Goal: Find specific fact: Find specific fact

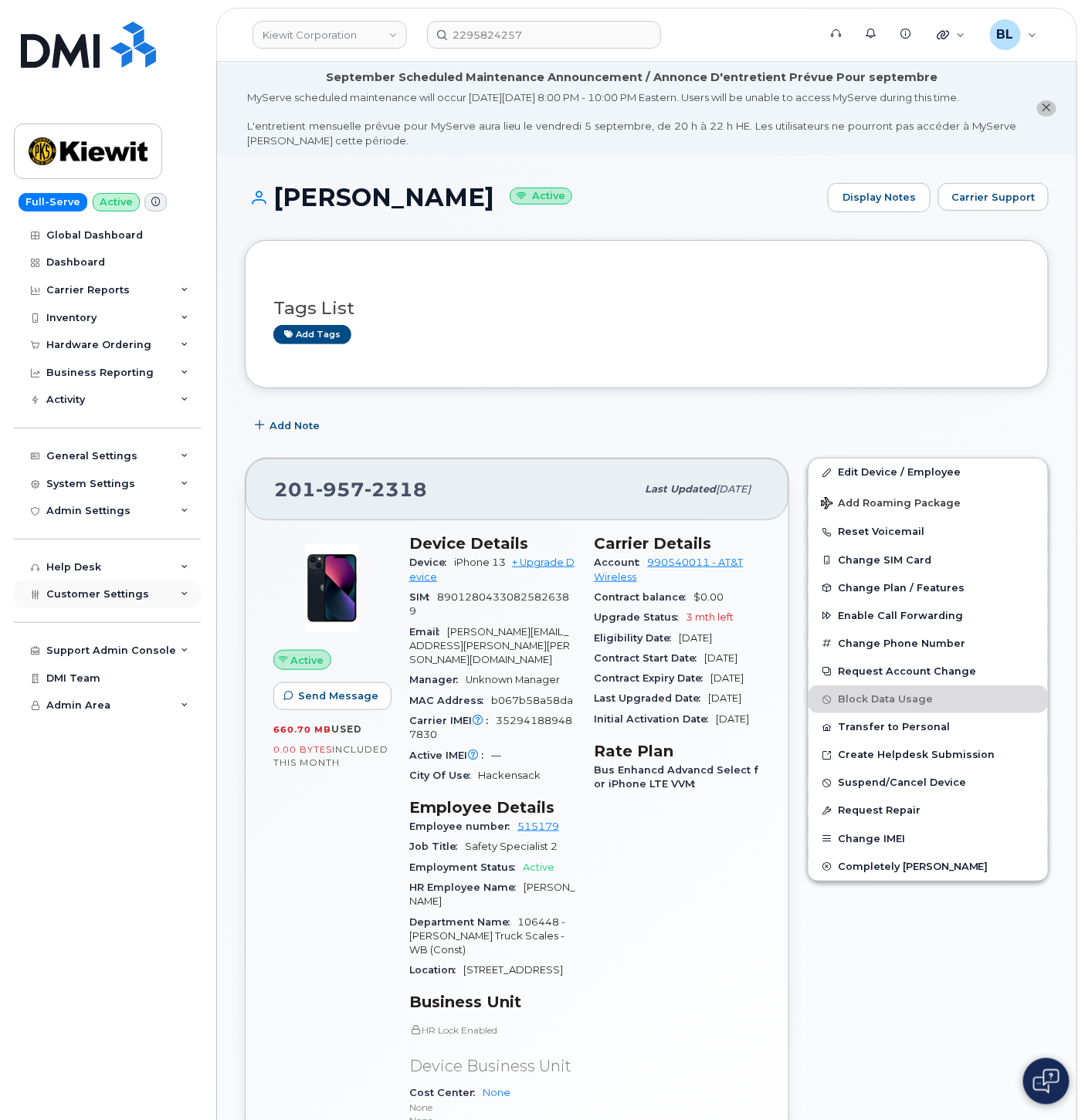
click at [160, 596] on div "Customer Settings" at bounding box center [107, 595] width 187 height 28
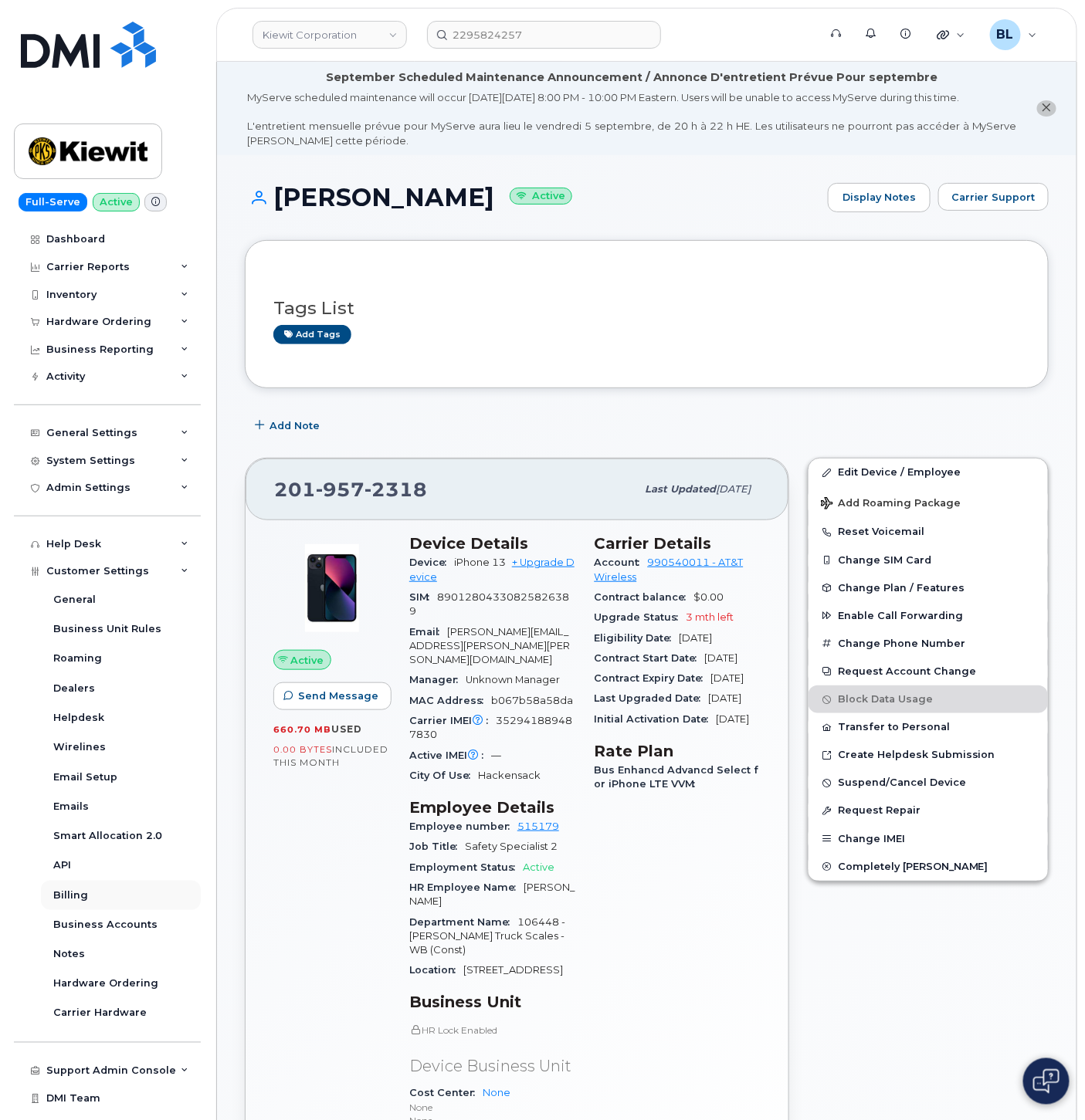
scroll to position [41, 0]
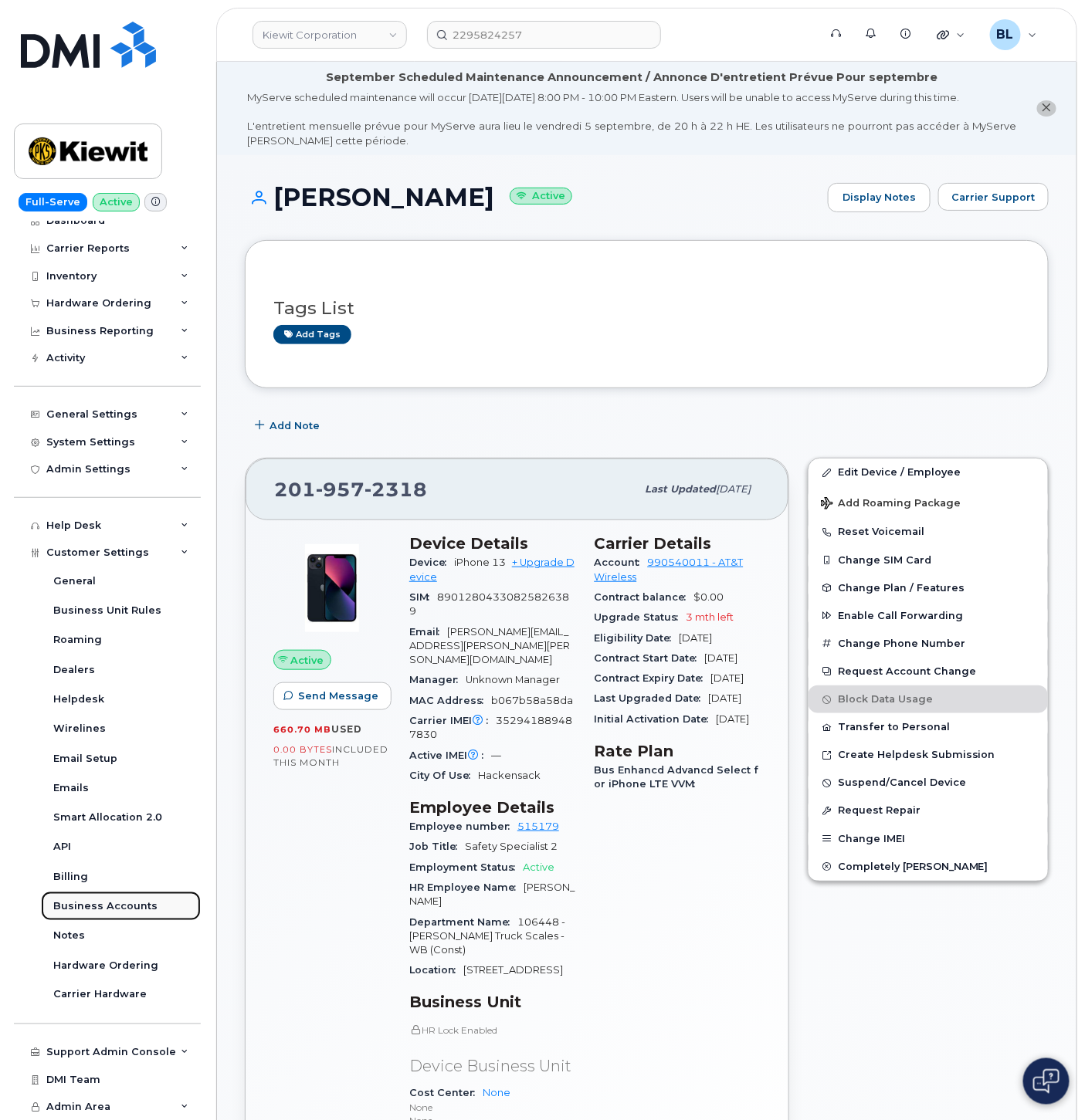
click at [143, 913] on link "Business Accounts" at bounding box center [121, 906] width 160 height 29
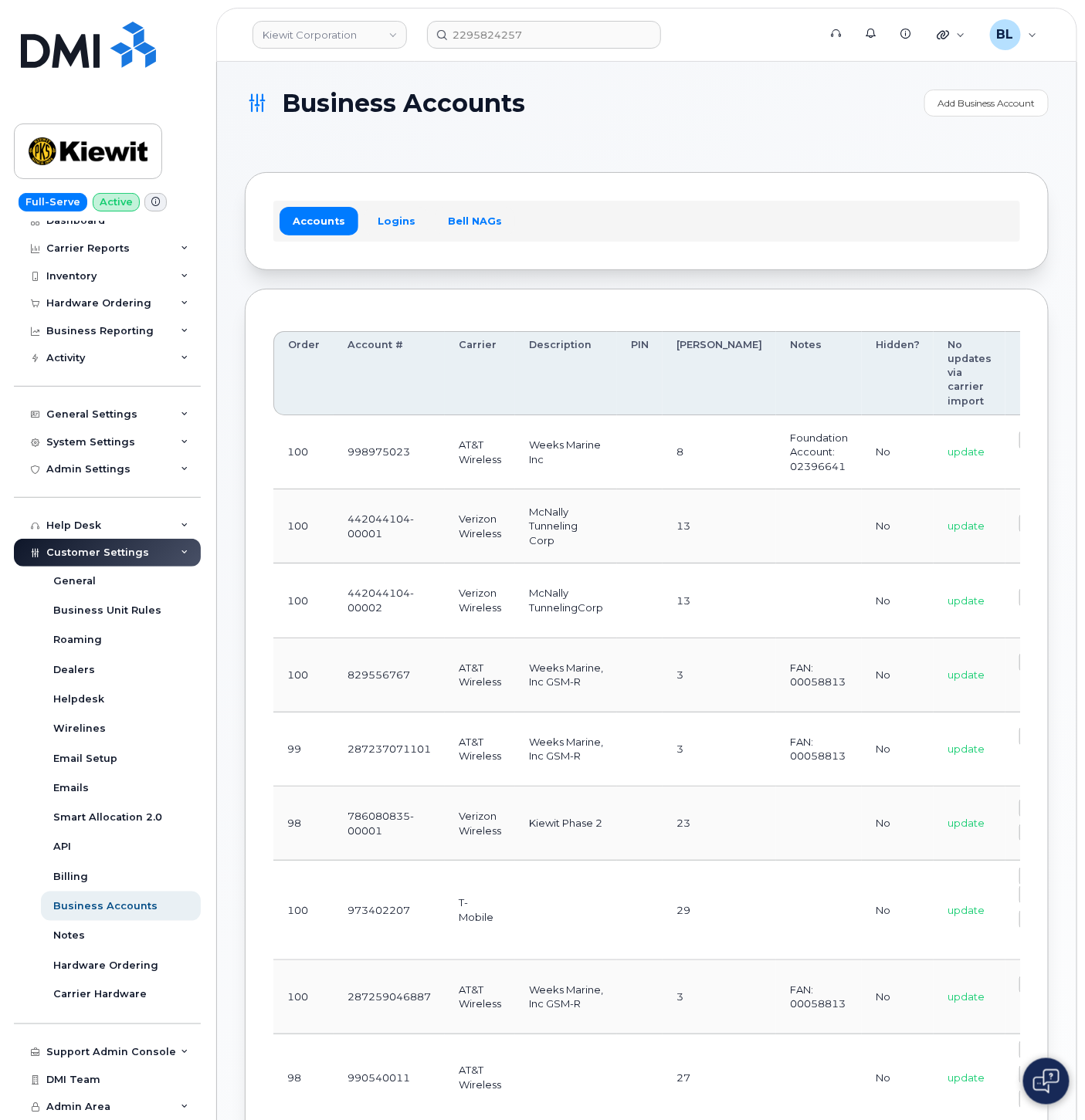
scroll to position [0, 187]
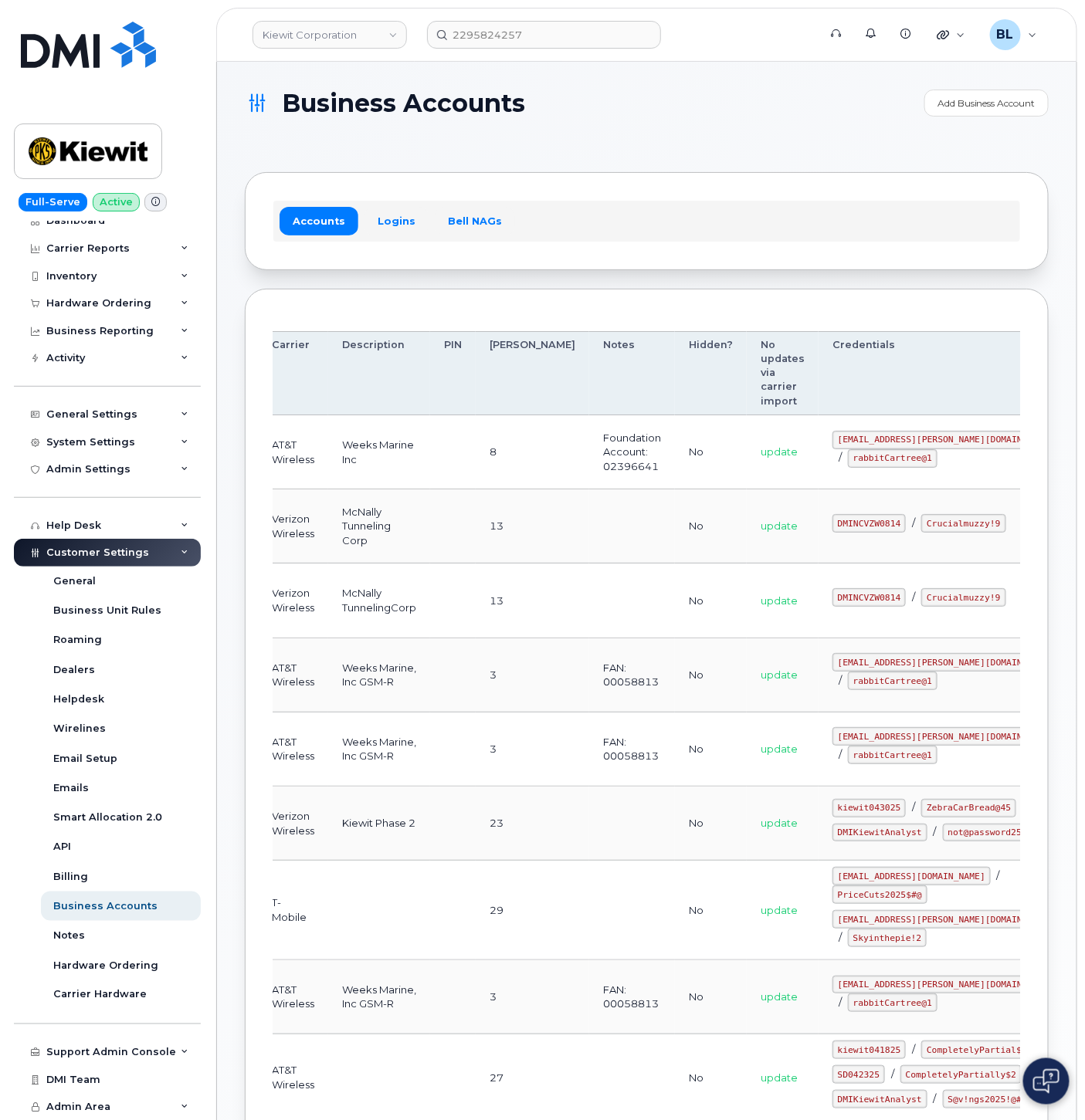
drag, startPoint x: 433, startPoint y: 860, endPoint x: 768, endPoint y: 875, distance: 335.3
drag, startPoint x: 759, startPoint y: 844, endPoint x: 849, endPoint y: 850, distance: 90.2
click at [849, 850] on td "kiewit043025 / ZebraCarBread@45 DMIKiewitAnalyst / not@password25@@!" at bounding box center [945, 823] width 254 height 74
click at [921, 817] on code "ZebraCarBread@45" at bounding box center [968, 808] width 95 height 19
click at [818, 787] on td "kiewit043025 / ZebraCarBread@45 DMIKiewitAnalyst / not@password25@@!" at bounding box center [945, 823] width 254 height 74
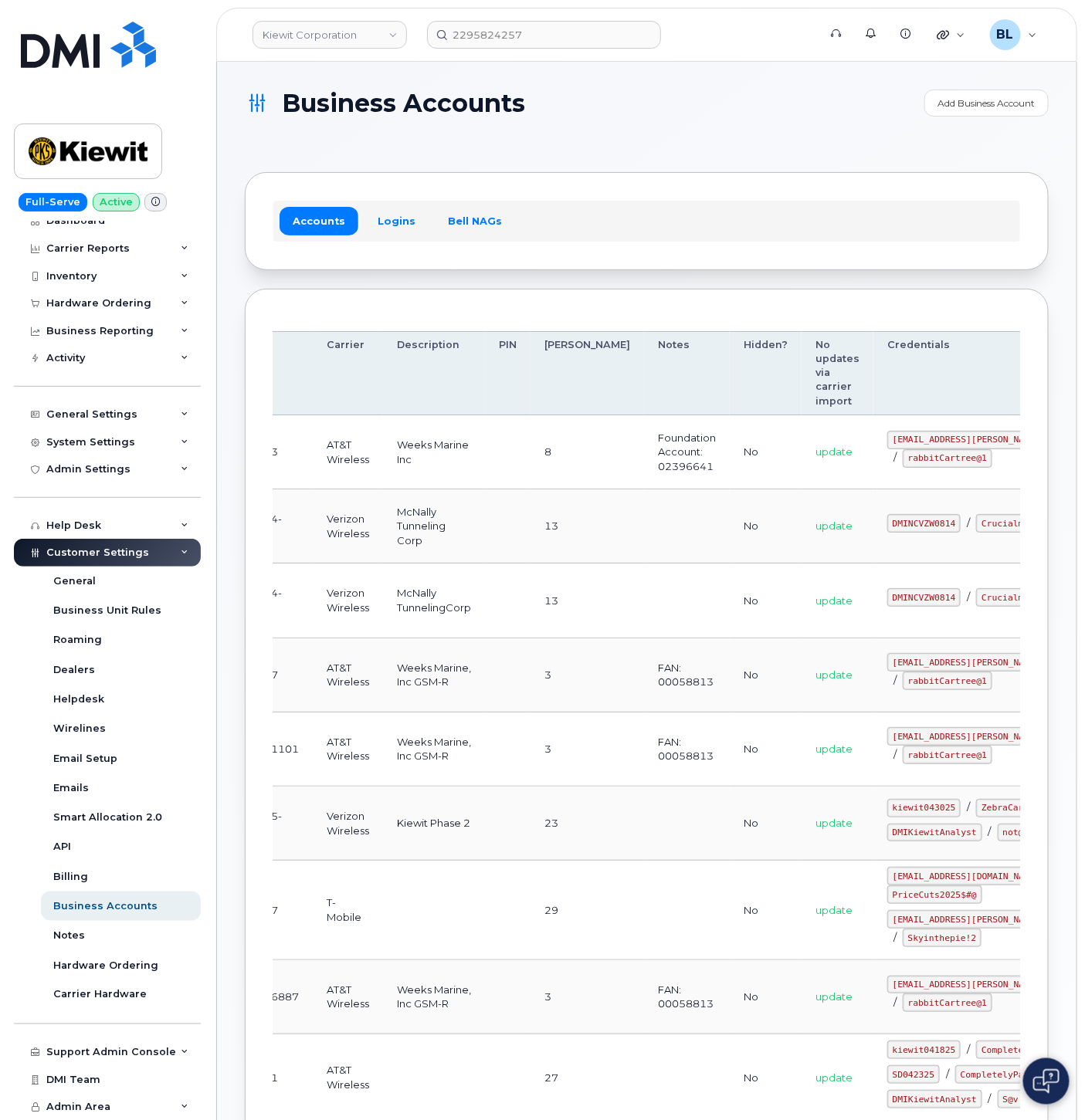
scroll to position [0, 0]
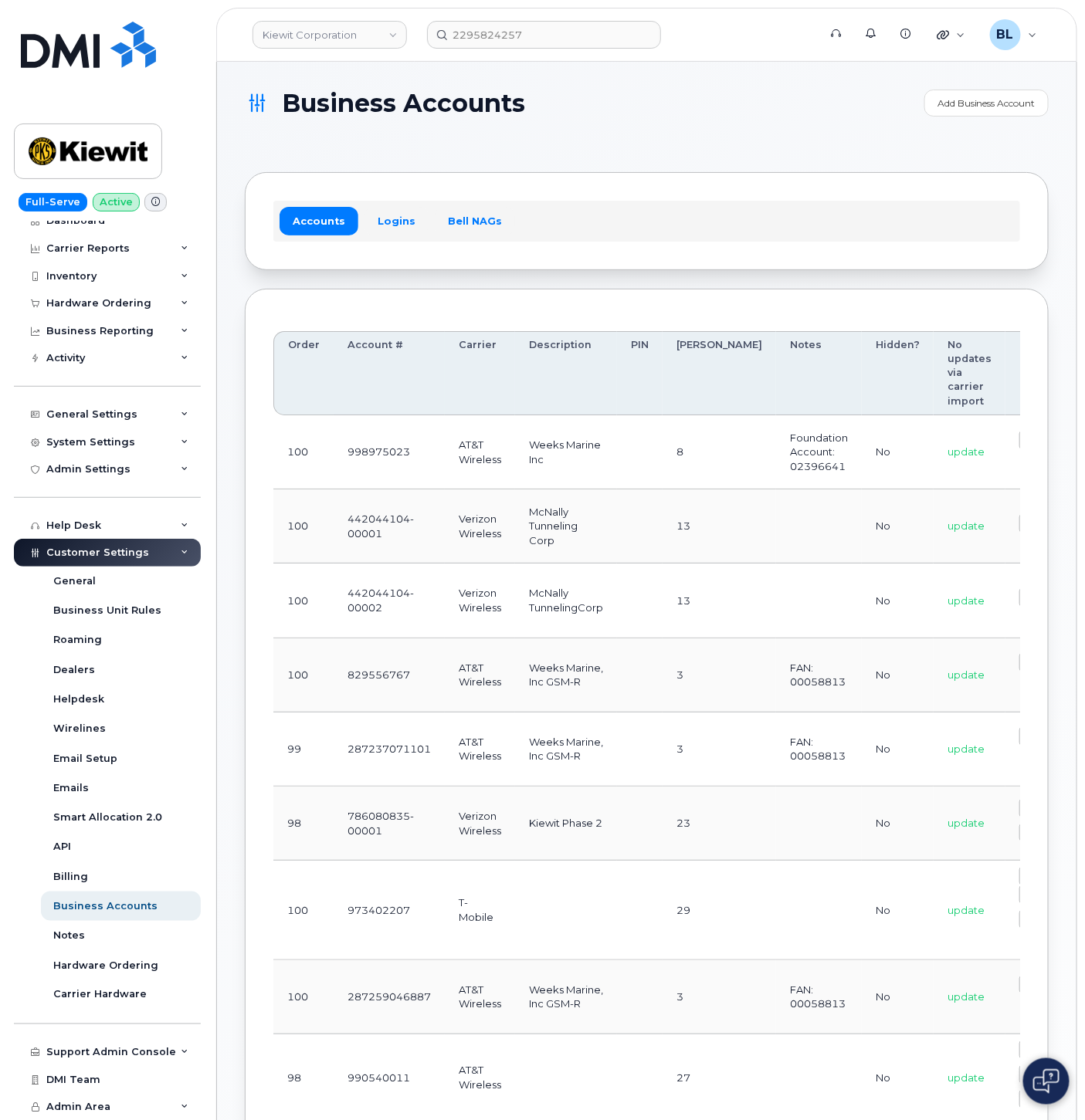
drag, startPoint x: 689, startPoint y: 857, endPoint x: 588, endPoint y: 884, distance: 104.5
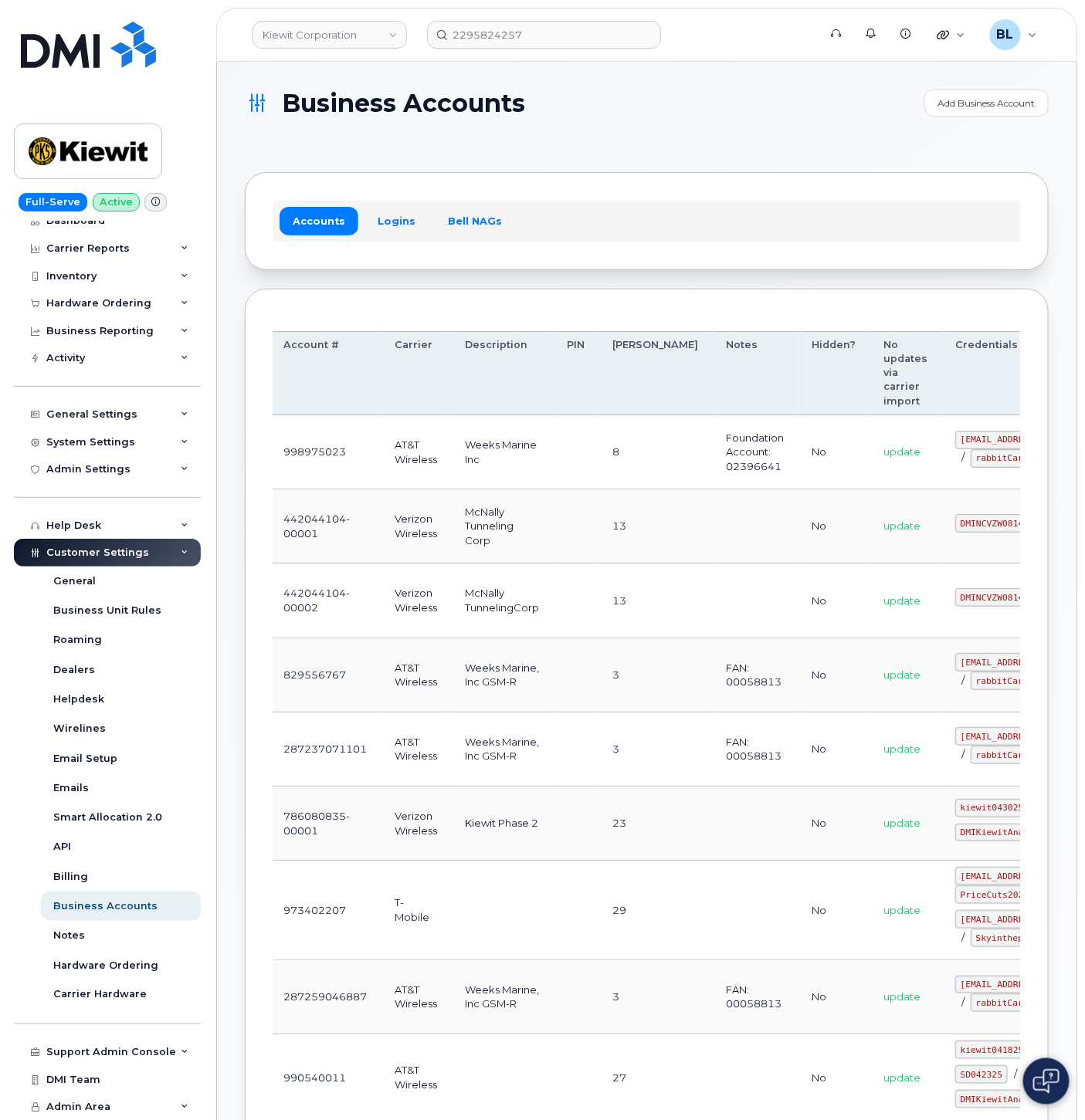
drag, startPoint x: 925, startPoint y: 884, endPoint x: 950, endPoint y: 888, distance: 25.3
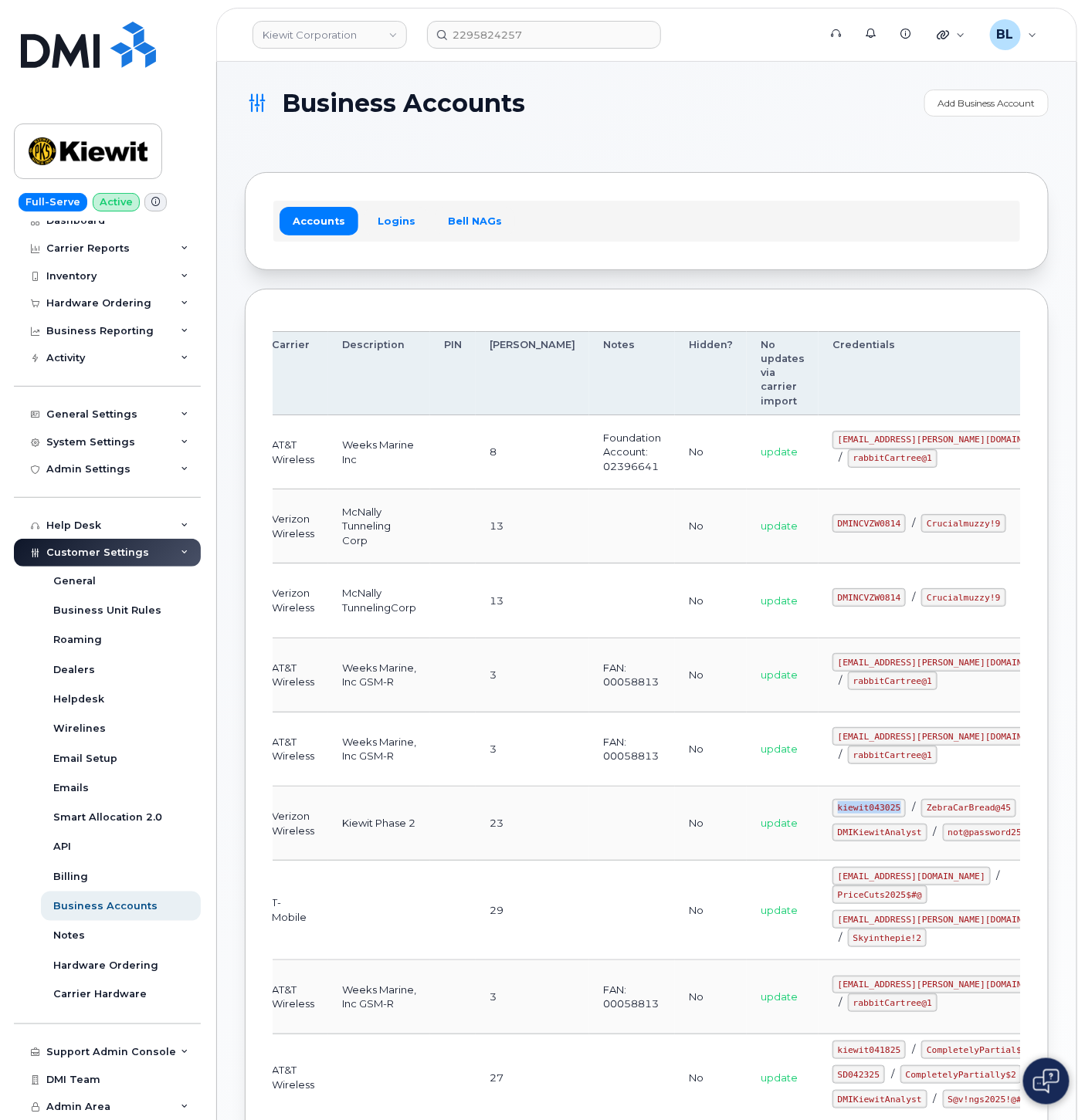
drag, startPoint x: 762, startPoint y: 798, endPoint x: 829, endPoint y: 803, distance: 67.2
click at [832, 803] on code "kiewit043025" at bounding box center [869, 808] width 74 height 19
copy code "kiewit043025"
click at [832, 842] on code "DMIKiewitAnalyst" at bounding box center [879, 833] width 95 height 19
drag, startPoint x: 764, startPoint y: 826, endPoint x: 846, endPoint y: 823, distance: 82.1
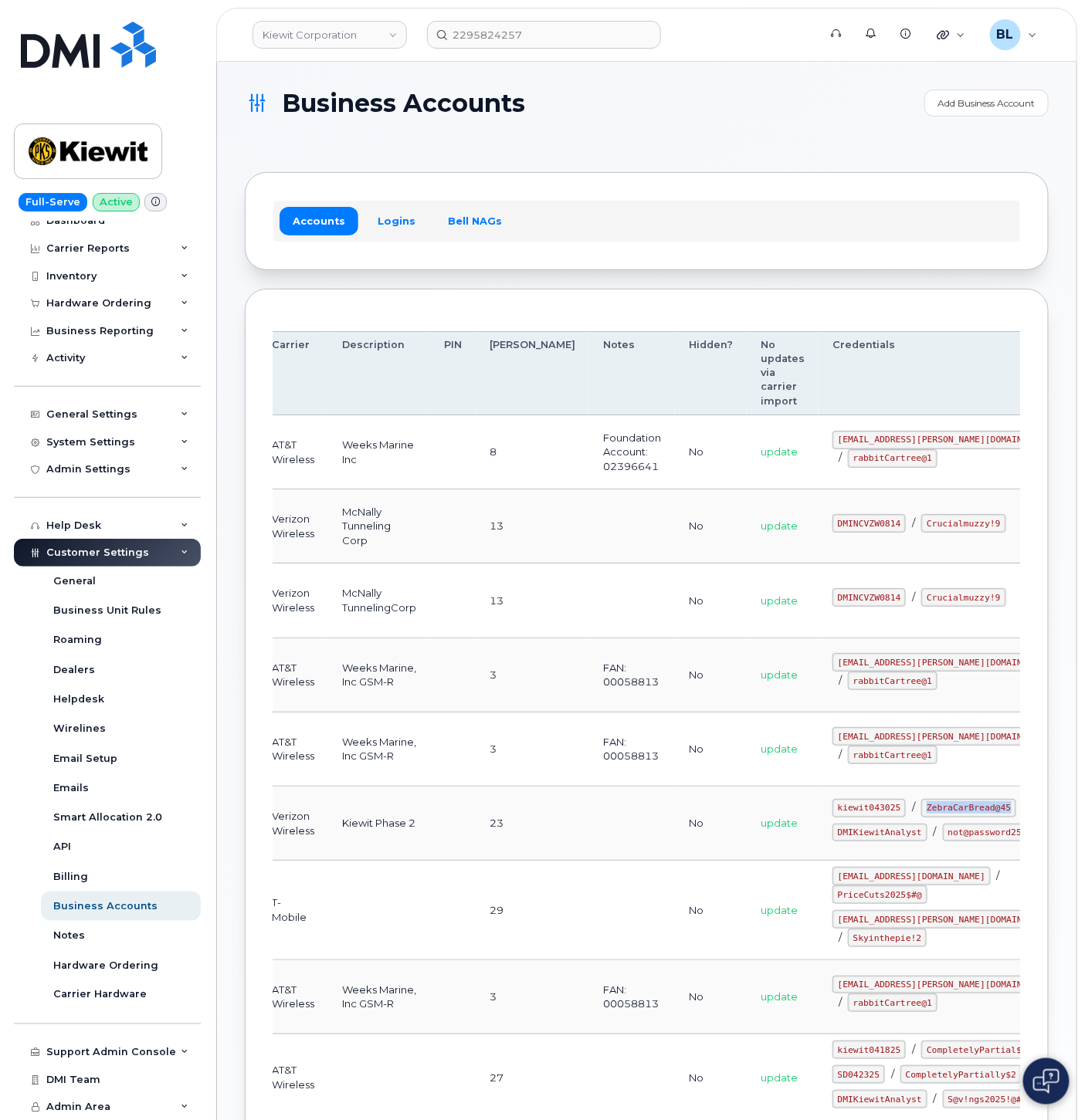
click at [921, 817] on code "ZebraCarBread@45" at bounding box center [968, 808] width 95 height 19
copy code "ZebraCarBread@45"
drag, startPoint x: 520, startPoint y: 682, endPoint x: 528, endPoint y: 667, distance: 17.0
click at [520, 682] on td "3" at bounding box center [532, 675] width 114 height 74
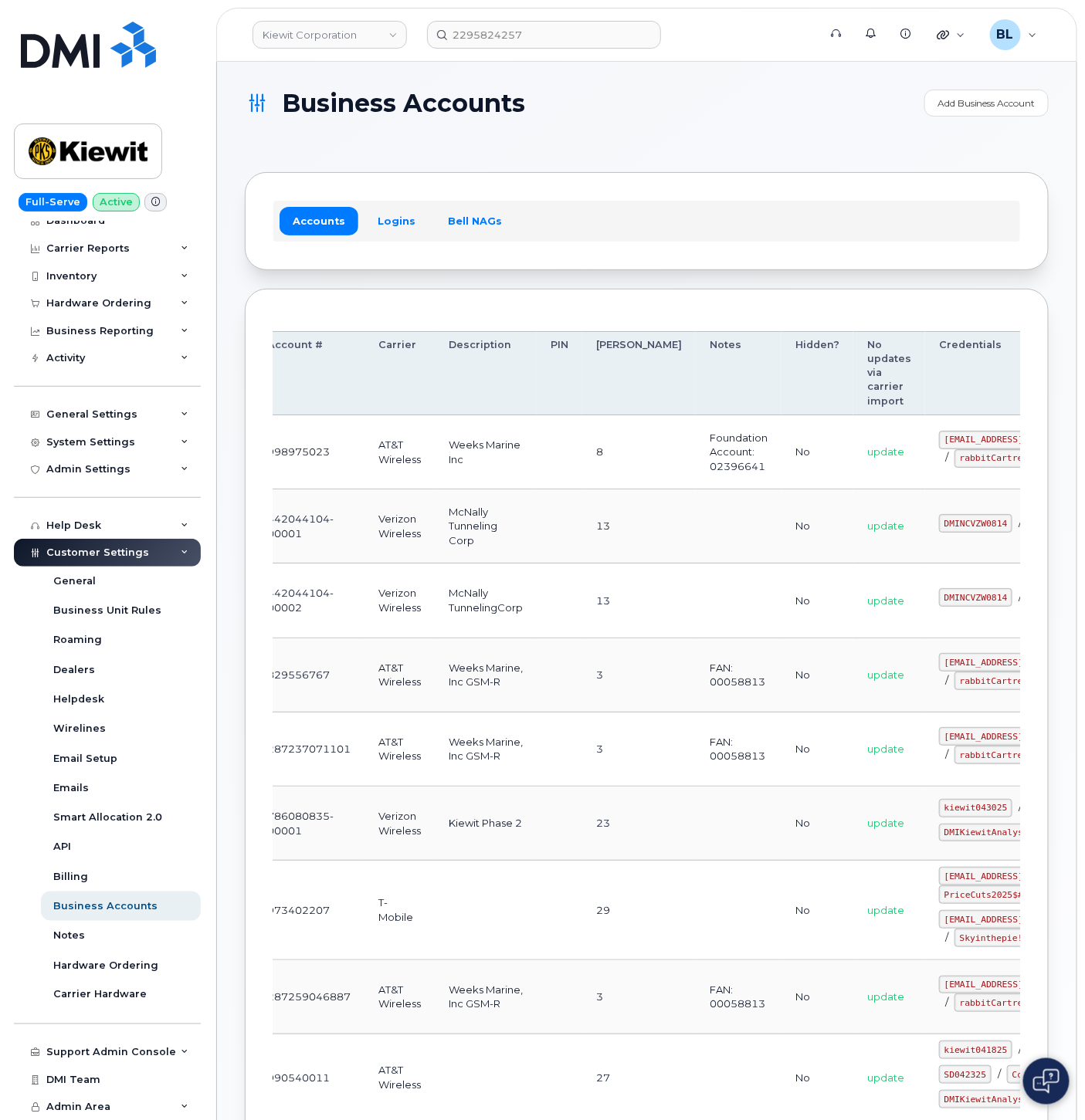
scroll to position [0, 0]
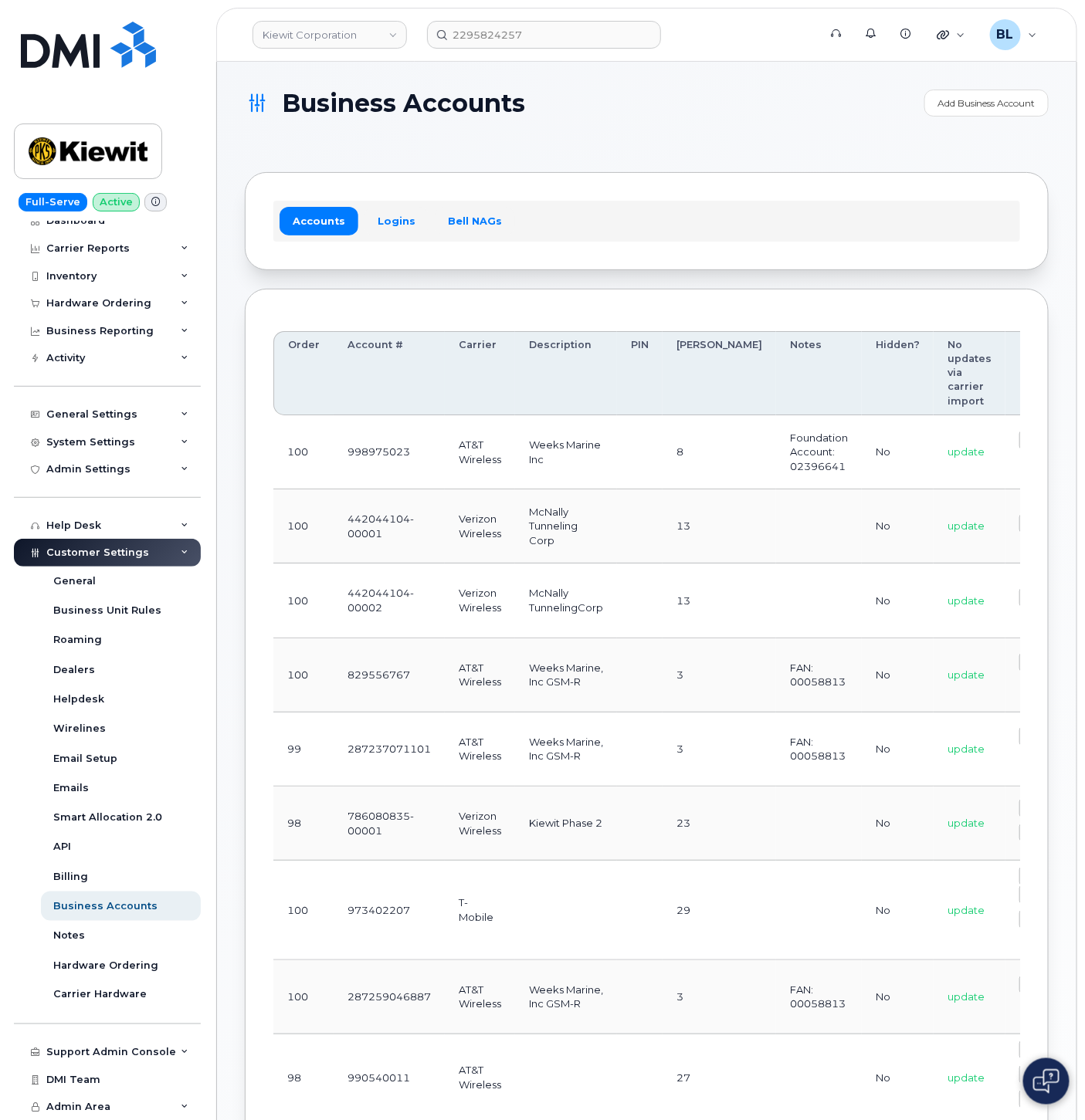
drag, startPoint x: 549, startPoint y: 646, endPoint x: 423, endPoint y: 637, distance: 126.3
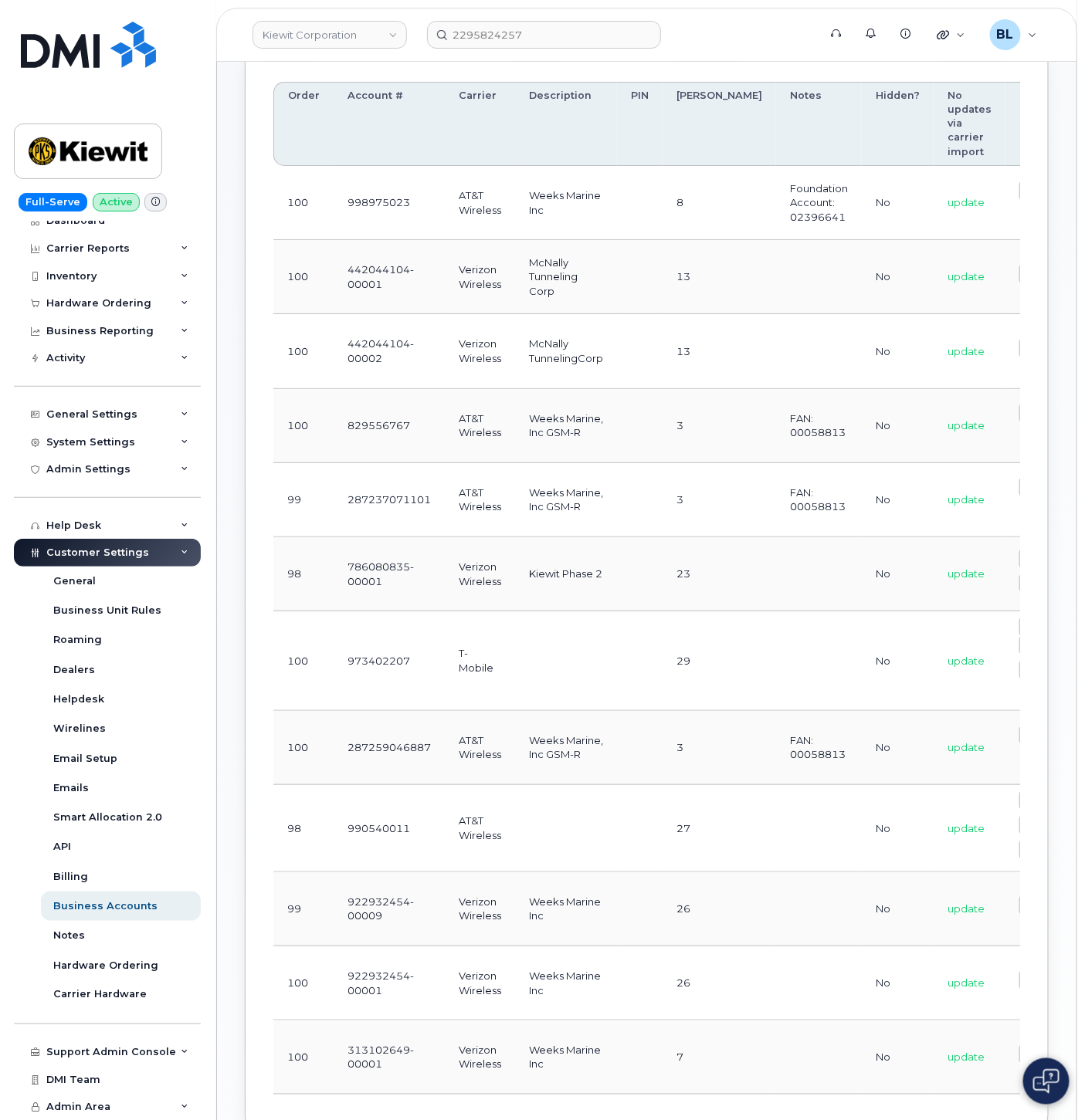
scroll to position [457, 0]
